Goal: Task Accomplishment & Management: Use online tool/utility

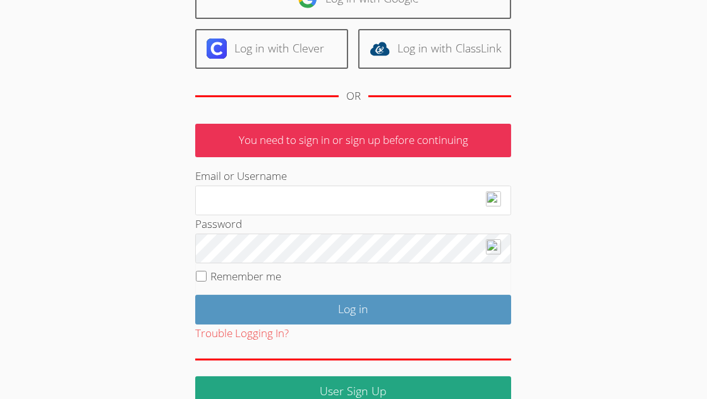
scroll to position [122, 0]
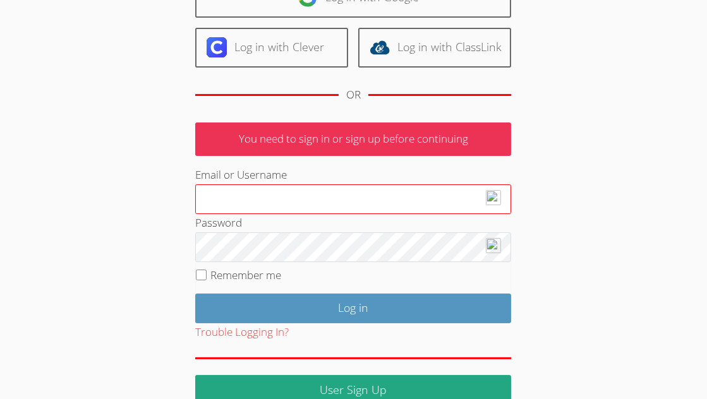
click at [302, 200] on input "Email or Username" at bounding box center [353, 199] width 316 height 30
type input "[EMAIL_ADDRESS][DOMAIN_NAME]"
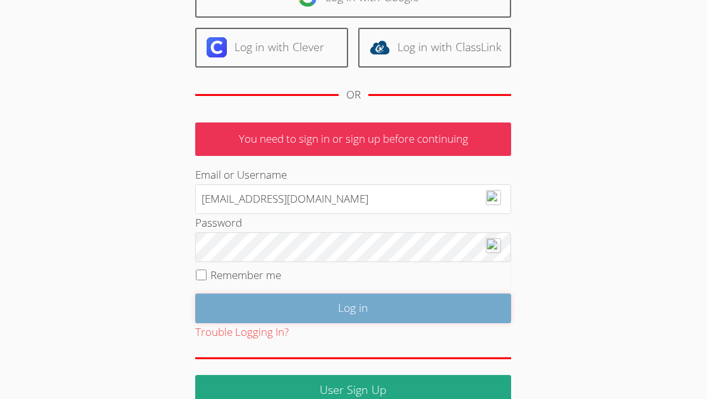
click at [366, 307] on input "Log in" at bounding box center [353, 309] width 316 height 30
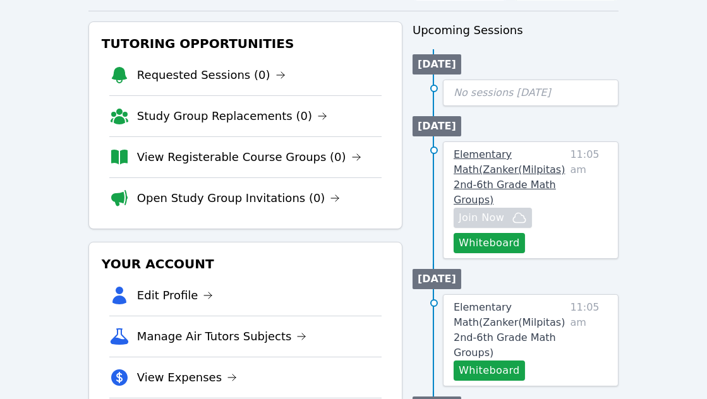
scroll to position [130, 0]
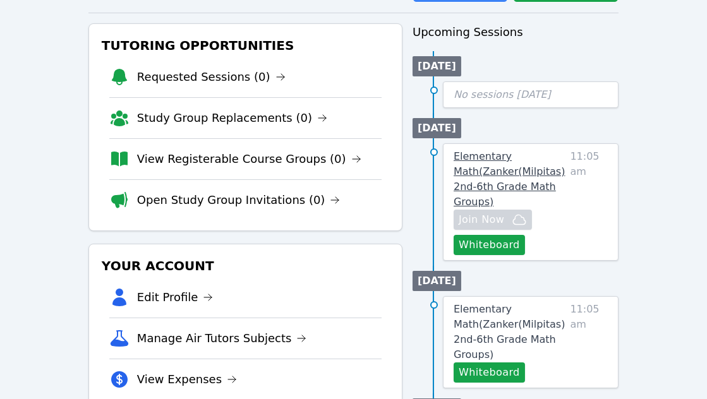
click at [492, 182] on span "Elementary Math ( Zanker(Milpitas) 2nd-6th Grade Math Groups )" at bounding box center [509, 178] width 112 height 57
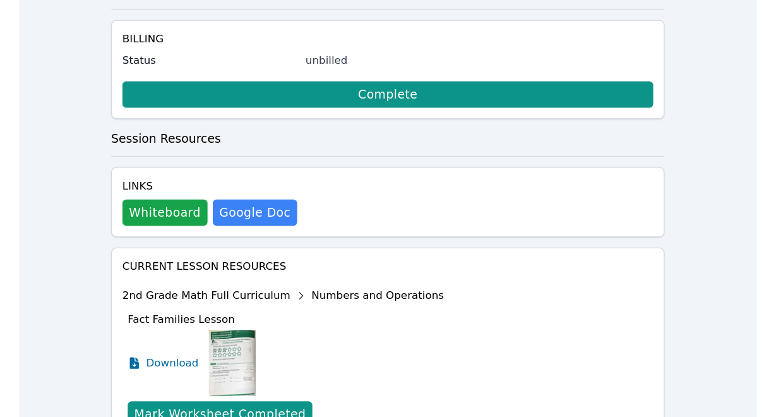
scroll to position [300, 0]
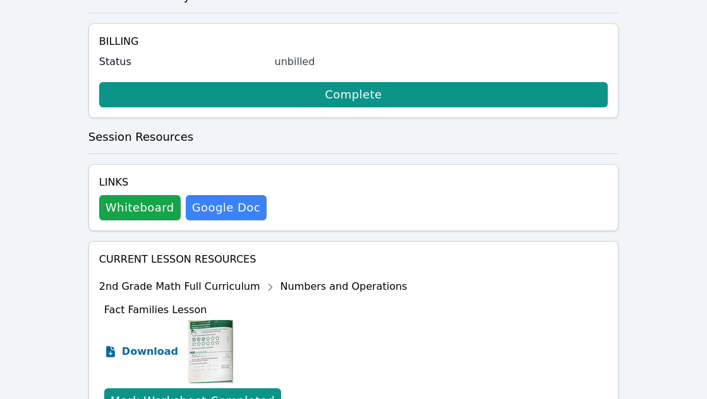
click at [150, 351] on span "Download" at bounding box center [150, 351] width 56 height 15
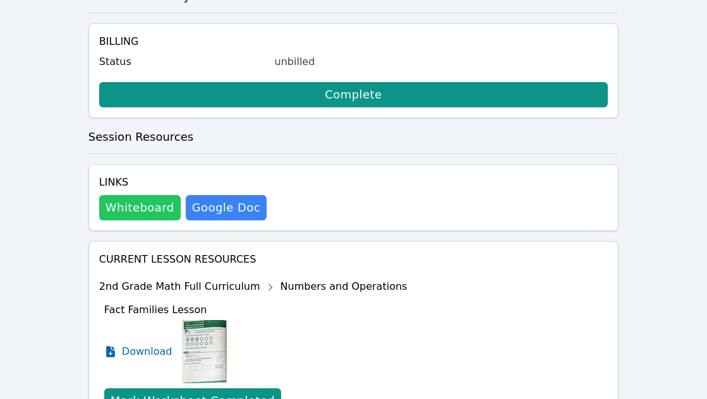
click at [121, 201] on button "Whiteboard" at bounding box center [139, 207] width 81 height 25
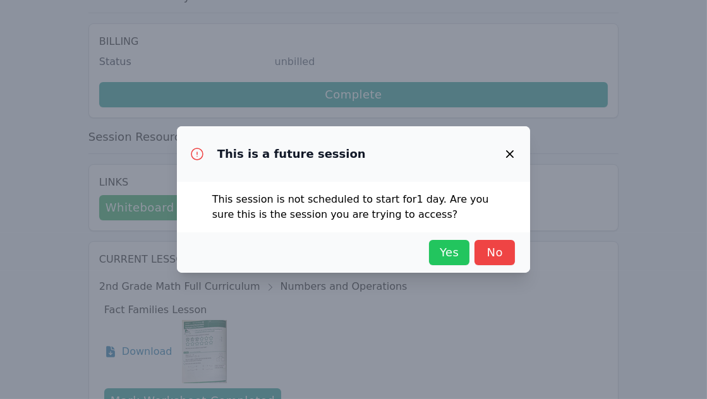
click at [446, 254] on span "Yes" at bounding box center [449, 253] width 28 height 18
